Goal: Understand process/instructions: Learn about a topic

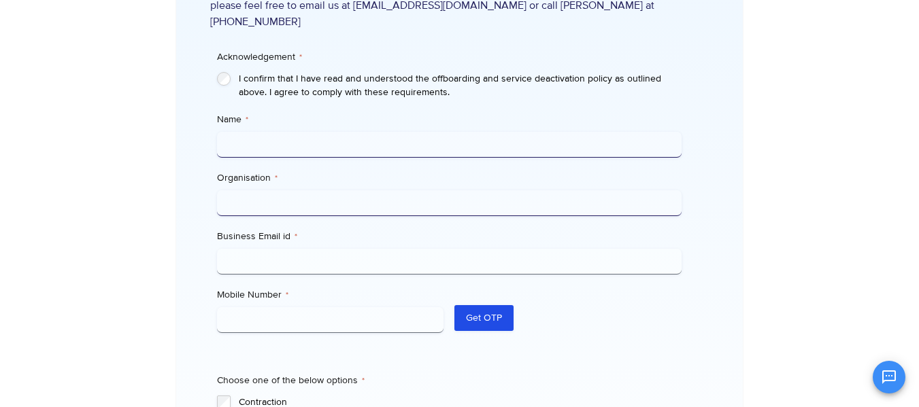
scroll to position [461, 0]
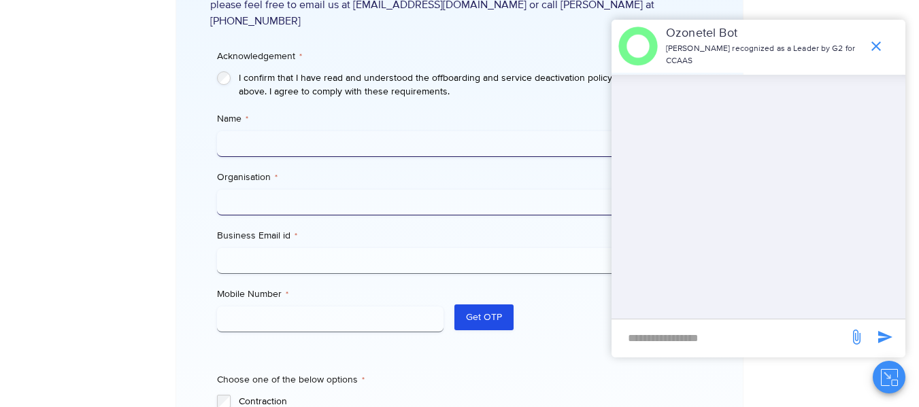
click at [112, 113] on div at bounding box center [105, 107] width 141 height 990
click at [876, 49] on icon "end chat or minimize" at bounding box center [876, 46] width 16 height 16
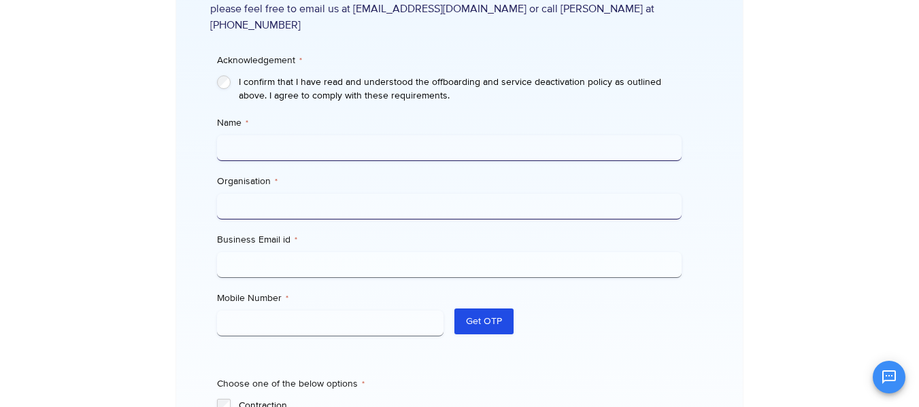
scroll to position [460, 0]
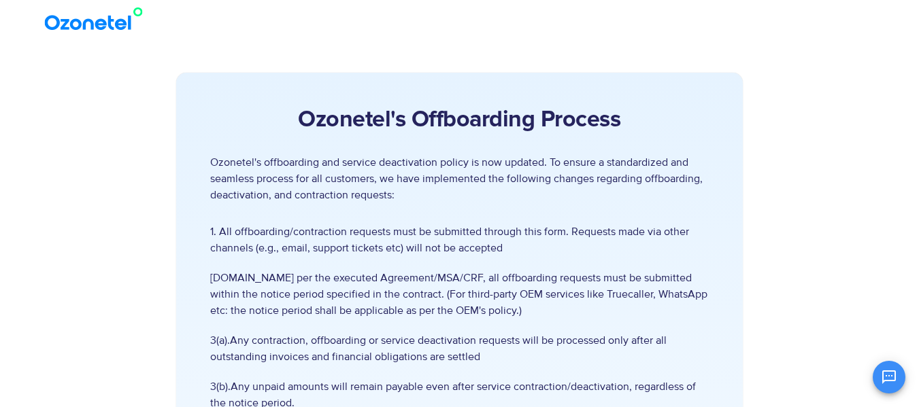
scroll to position [7, 0]
